Goal: Transaction & Acquisition: Purchase product/service

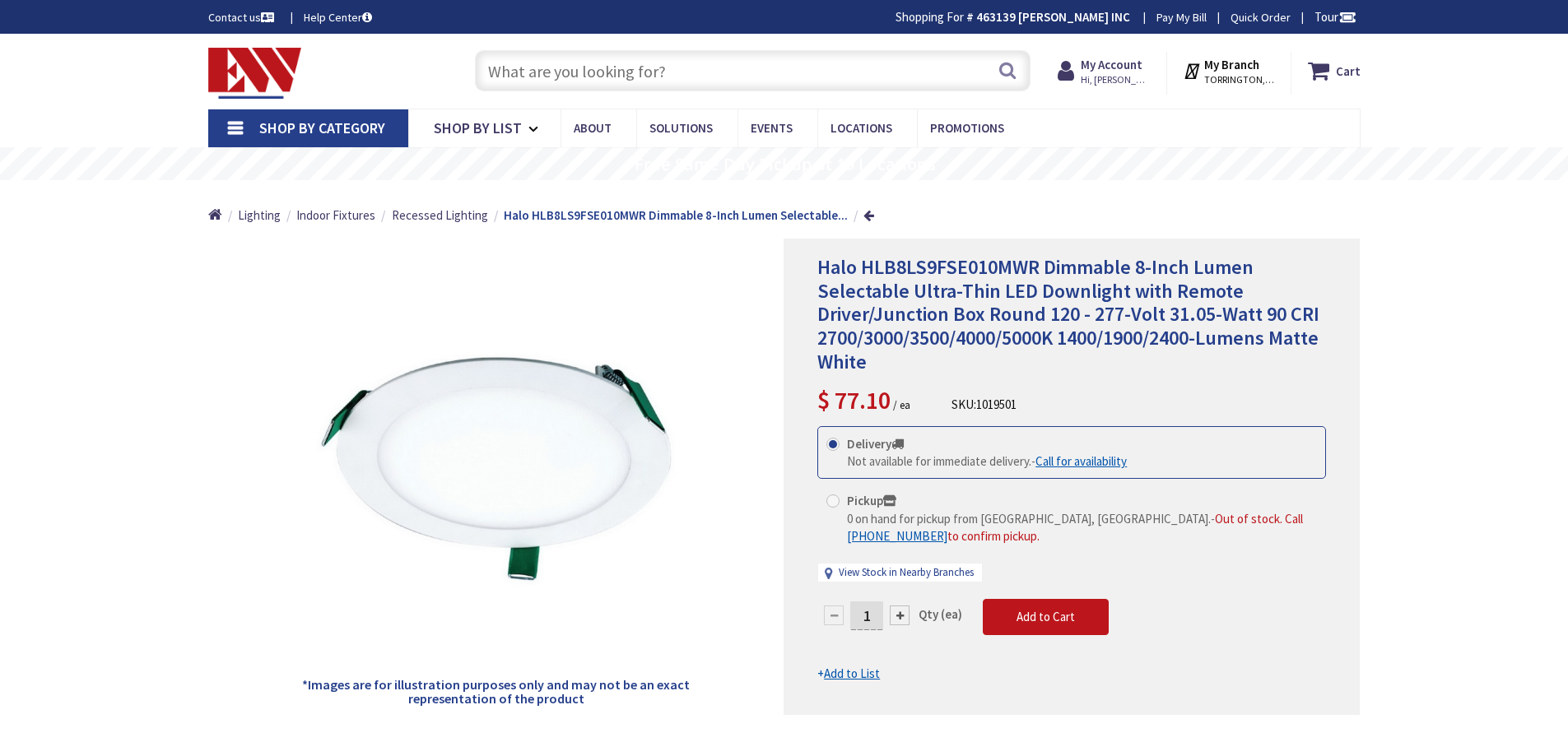
type input "OFRBC-8"
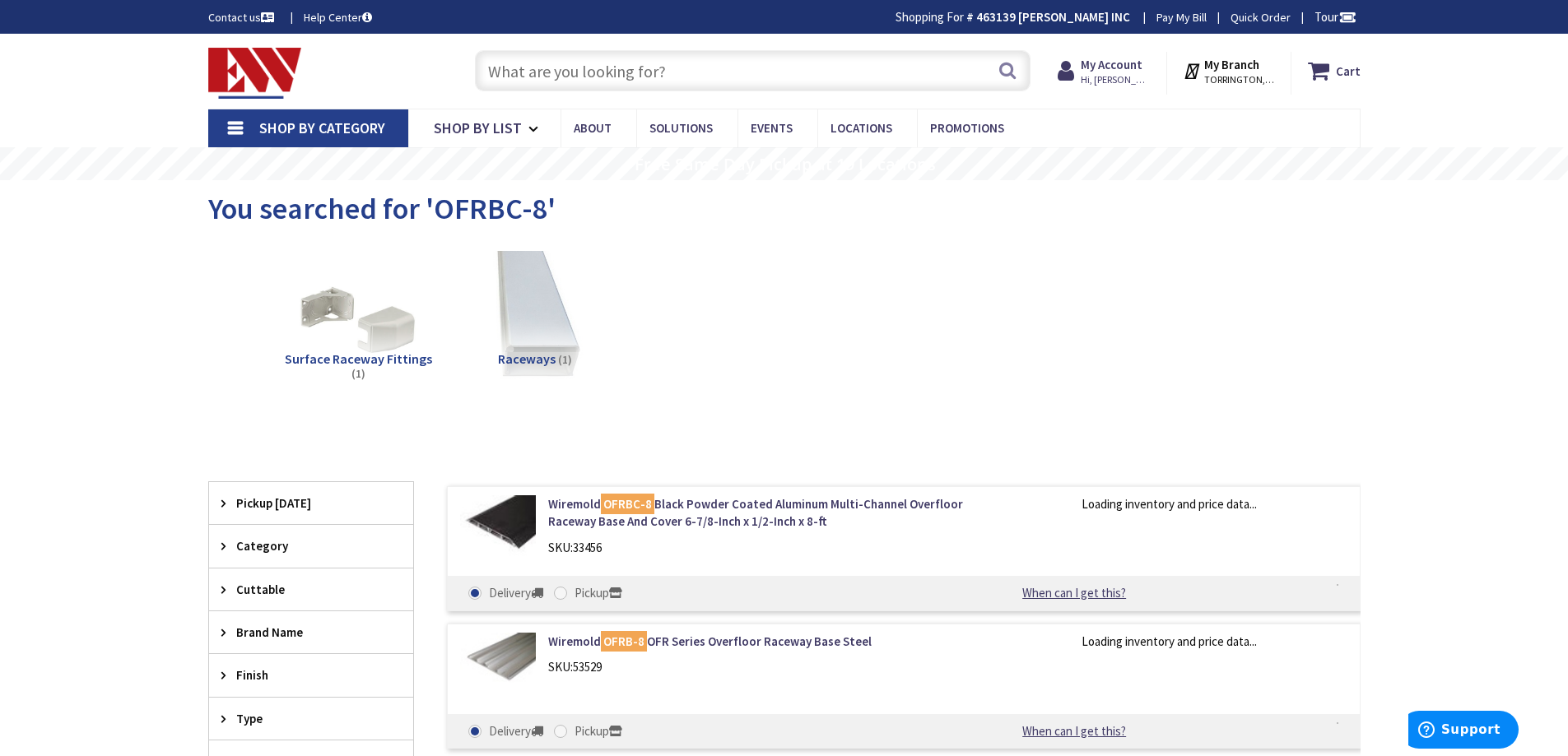
click at [689, 552] on div "SKU: 33456" at bounding box center [757, 547] width 419 height 17
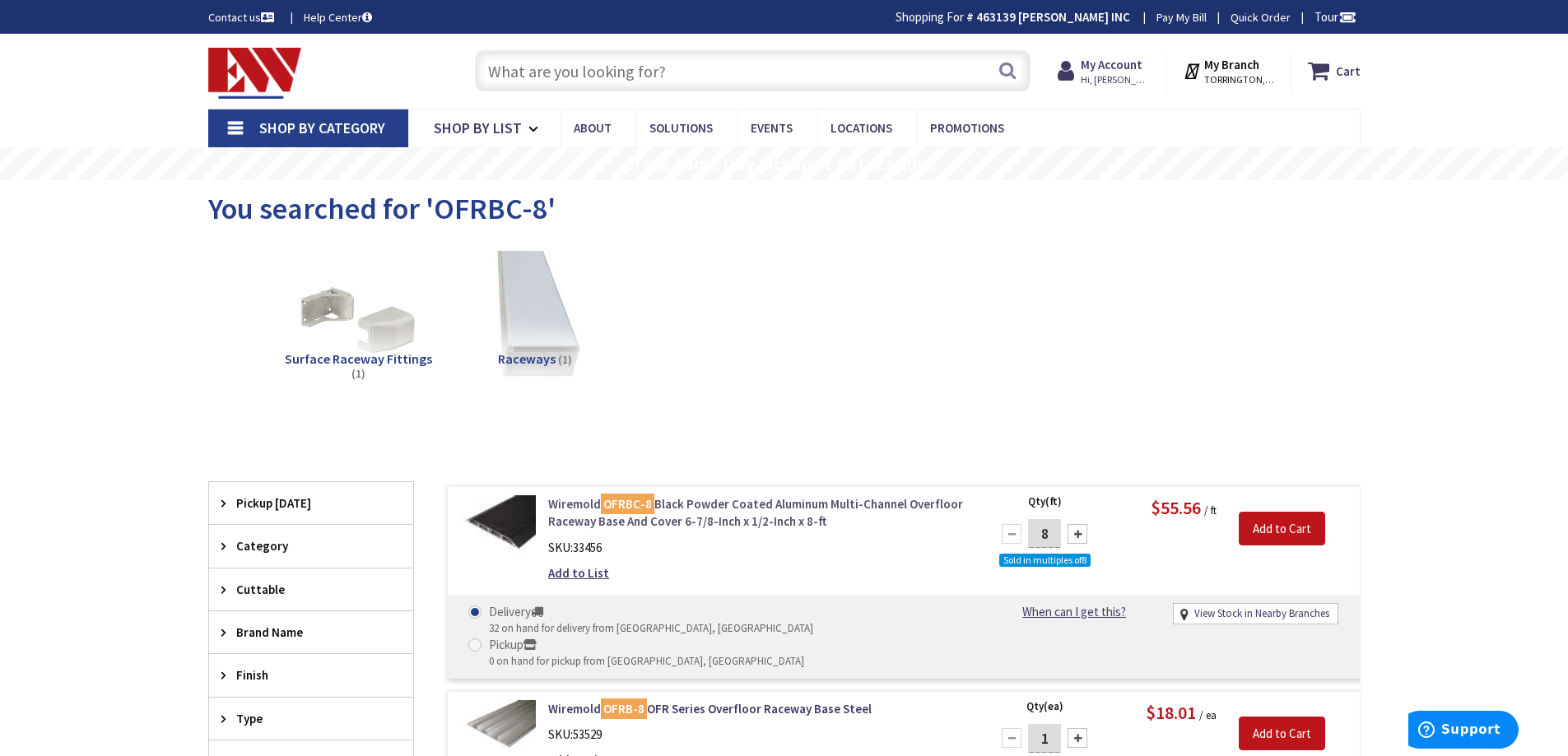
click at [744, 513] on link "Wiremold OFRBC-8 Black Powder Coated Aluminum Multi-Channel Overfloor Raceway B…" at bounding box center [757, 513] width 419 height 36
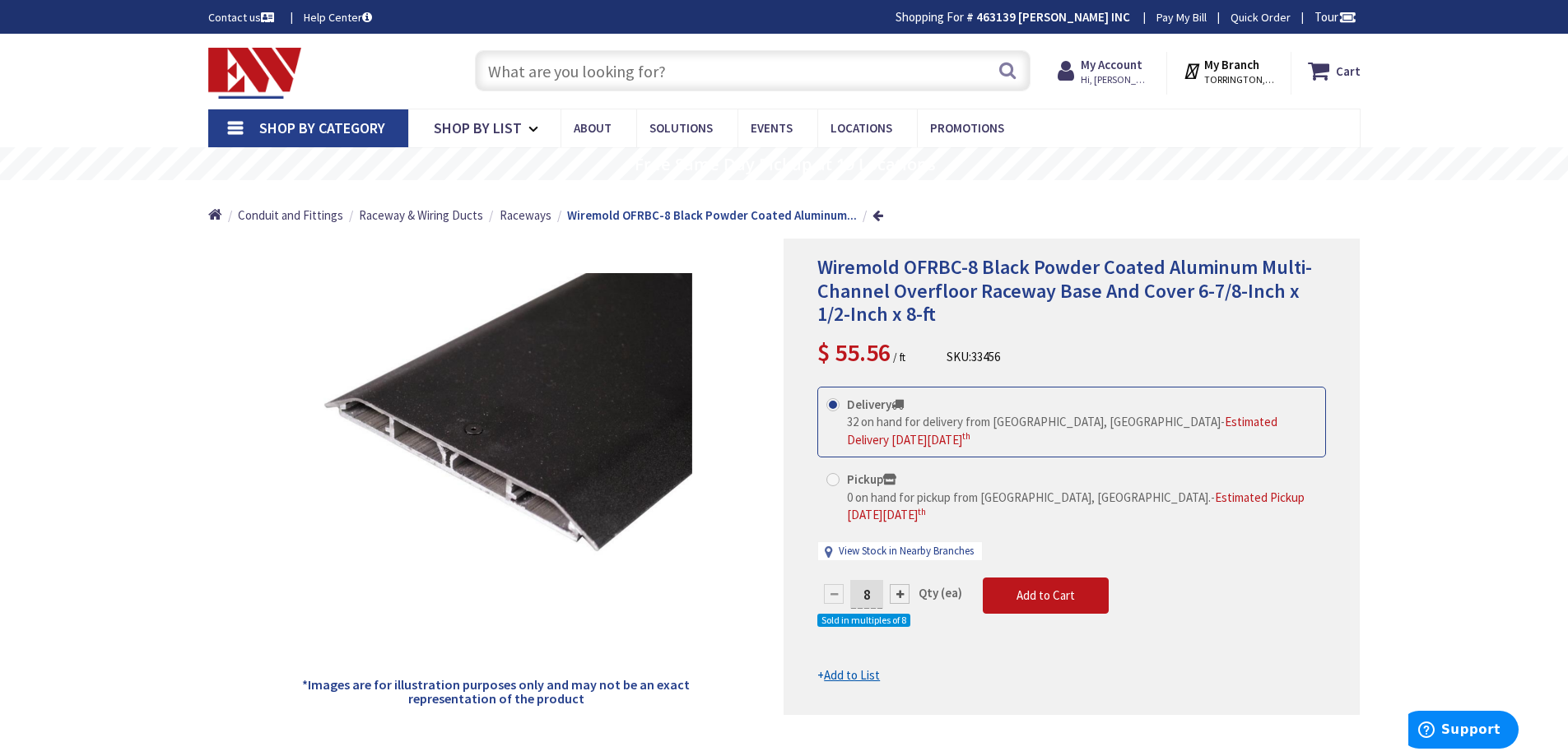
drag, startPoint x: 821, startPoint y: 354, endPoint x: 887, endPoint y: 360, distance: 66.3
click at [887, 360] on span "$ 55.56" at bounding box center [854, 352] width 73 height 32
